Goal: Navigation & Orientation: Understand site structure

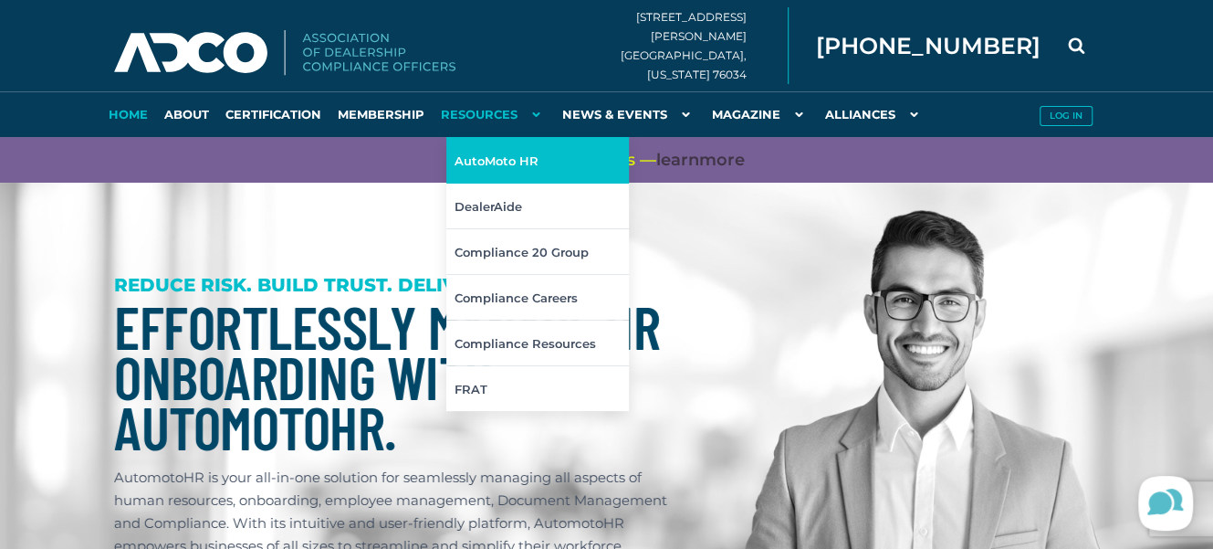
click at [484, 158] on link "AutoMoto HR" at bounding box center [538, 160] width 183 height 46
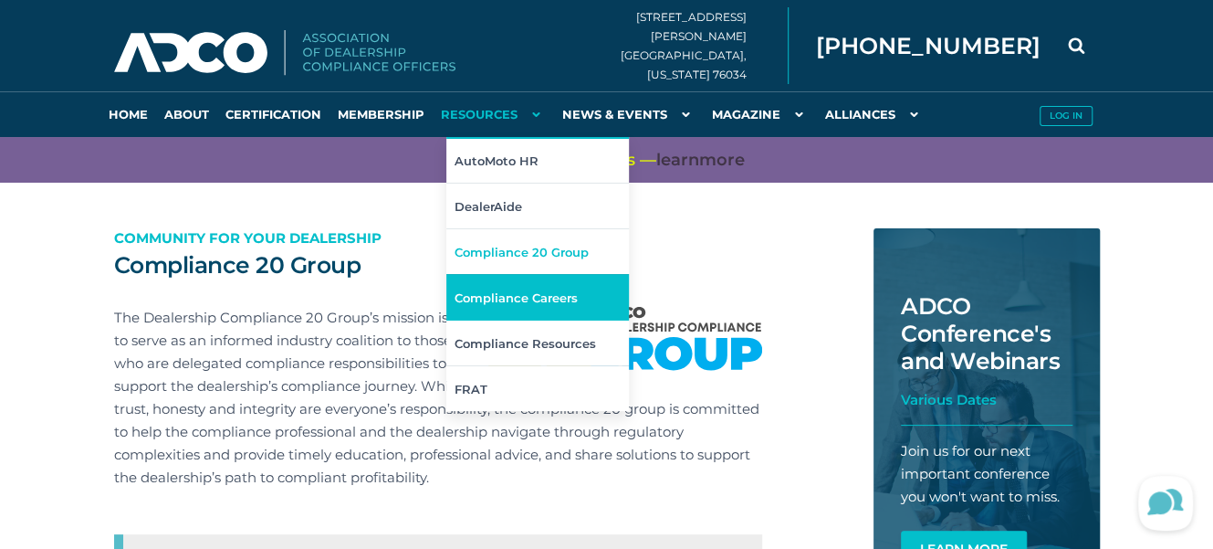
click at [492, 287] on link "Compliance Careers" at bounding box center [538, 297] width 183 height 46
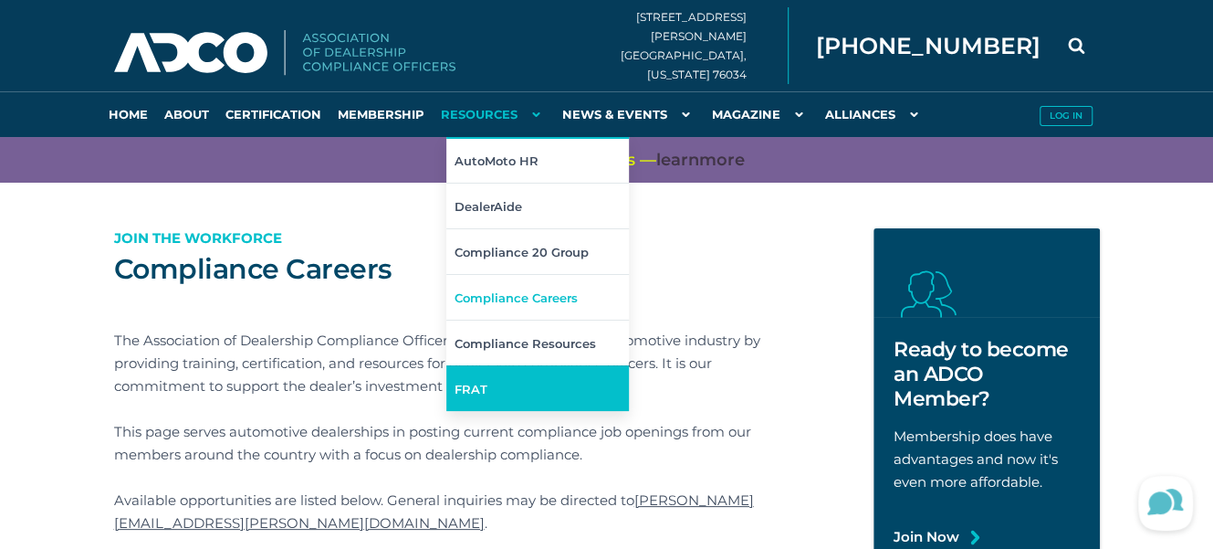
click at [479, 385] on link "FRAT" at bounding box center [538, 388] width 183 height 46
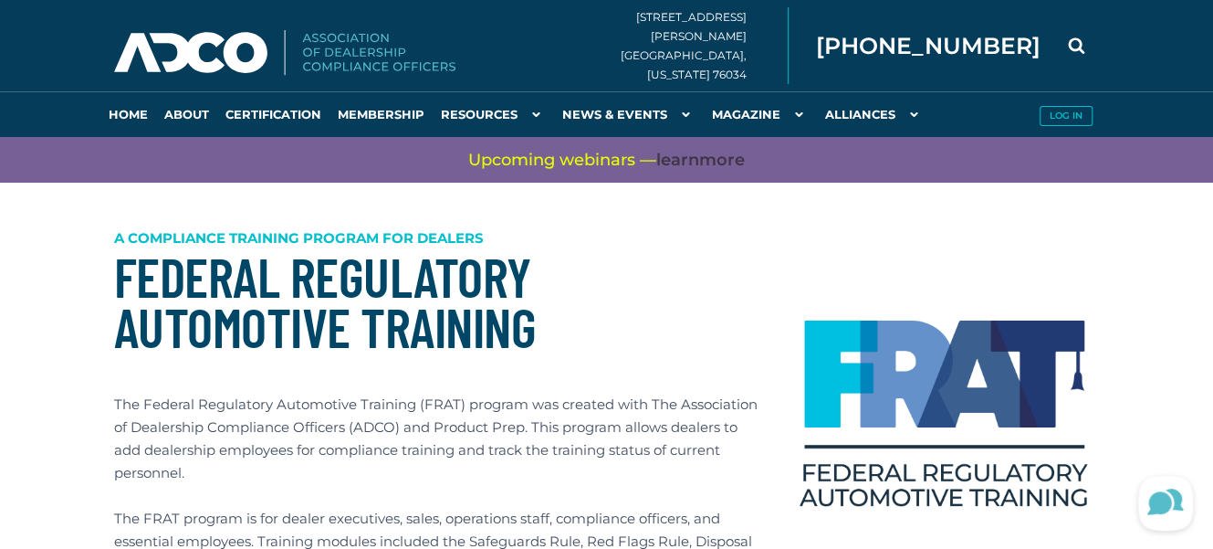
click at [753, 311] on h1 "Federal Regulatory Automotive Training" at bounding box center [438, 301] width 648 height 100
click at [265, 106] on link "Certification" at bounding box center [273, 114] width 112 height 46
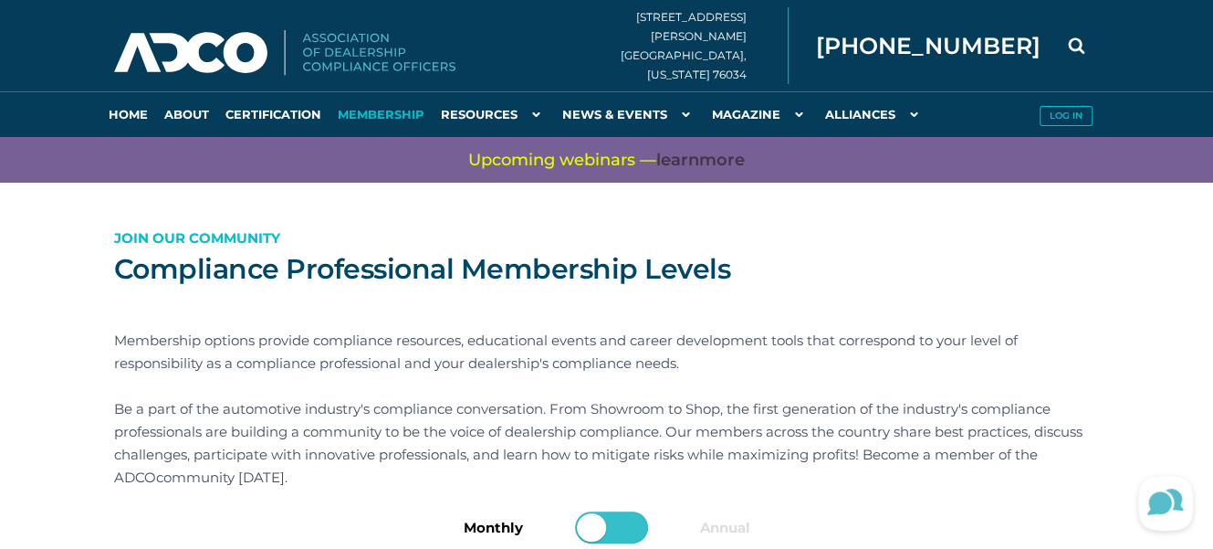
click at [348, 113] on link "Membership" at bounding box center [381, 114] width 103 height 46
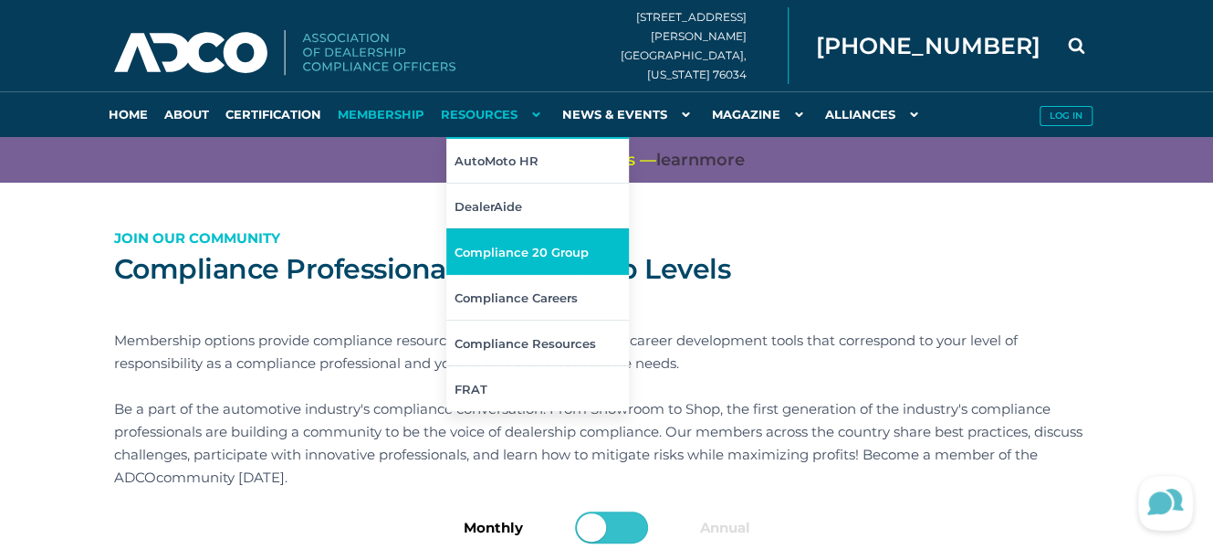
click at [496, 253] on link "Compliance 20 Group" at bounding box center [538, 251] width 183 height 46
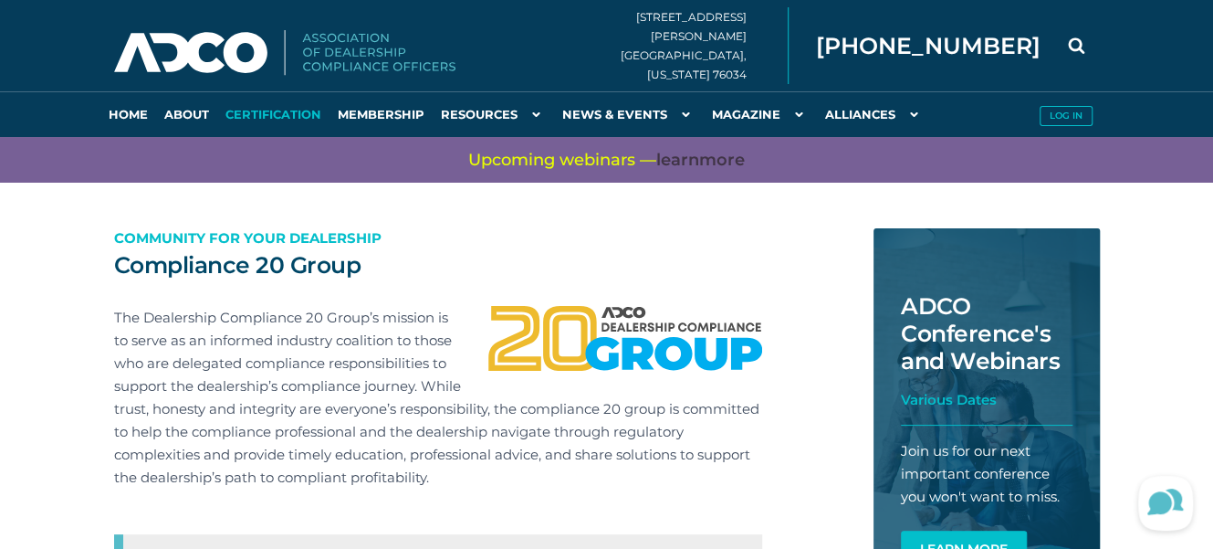
click at [263, 109] on link "Certification" at bounding box center [273, 114] width 112 height 46
